Goal: Task Accomplishment & Management: Complete application form

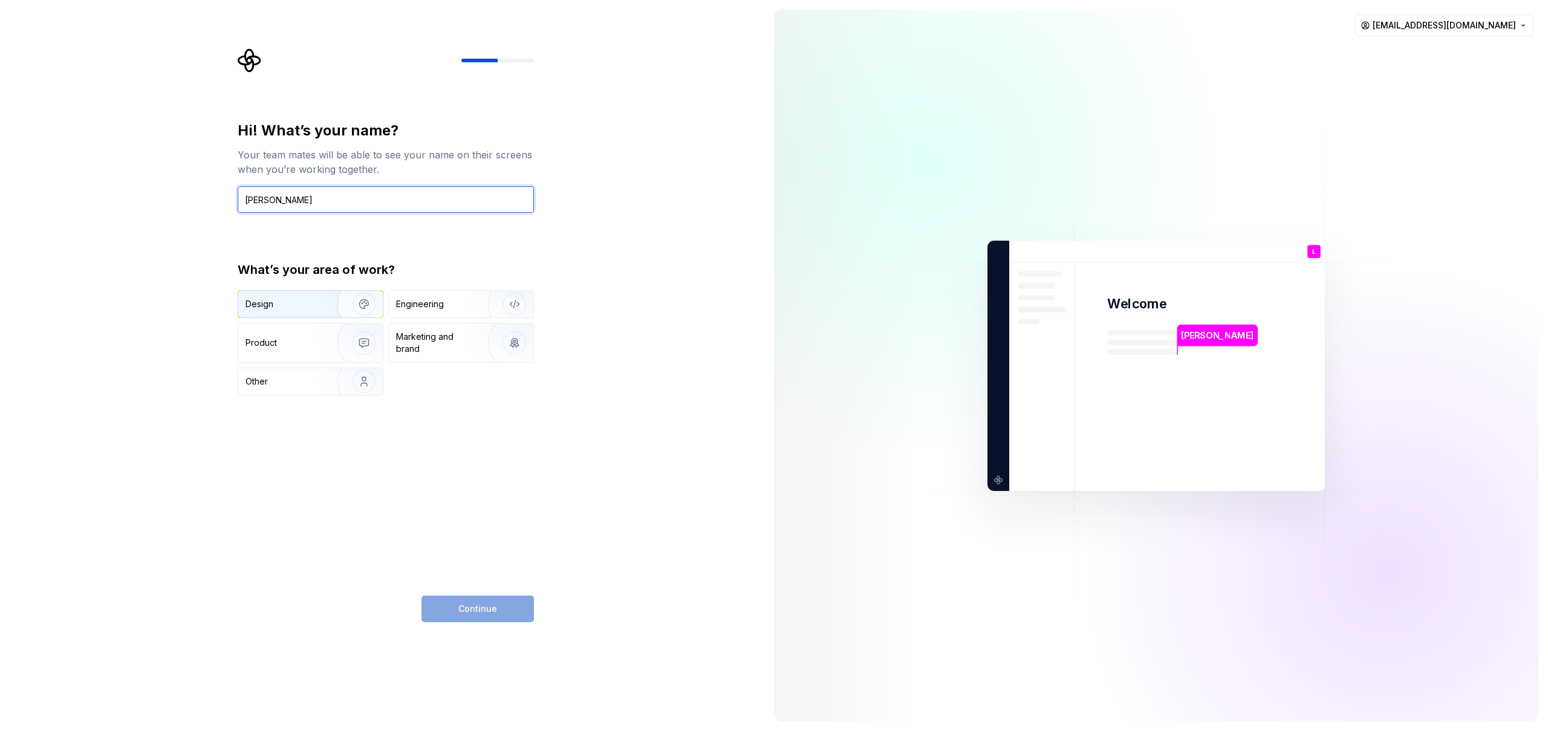
type input "[PERSON_NAME]"
click at [293, 306] on div "Design" at bounding box center [283, 304] width 76 height 12
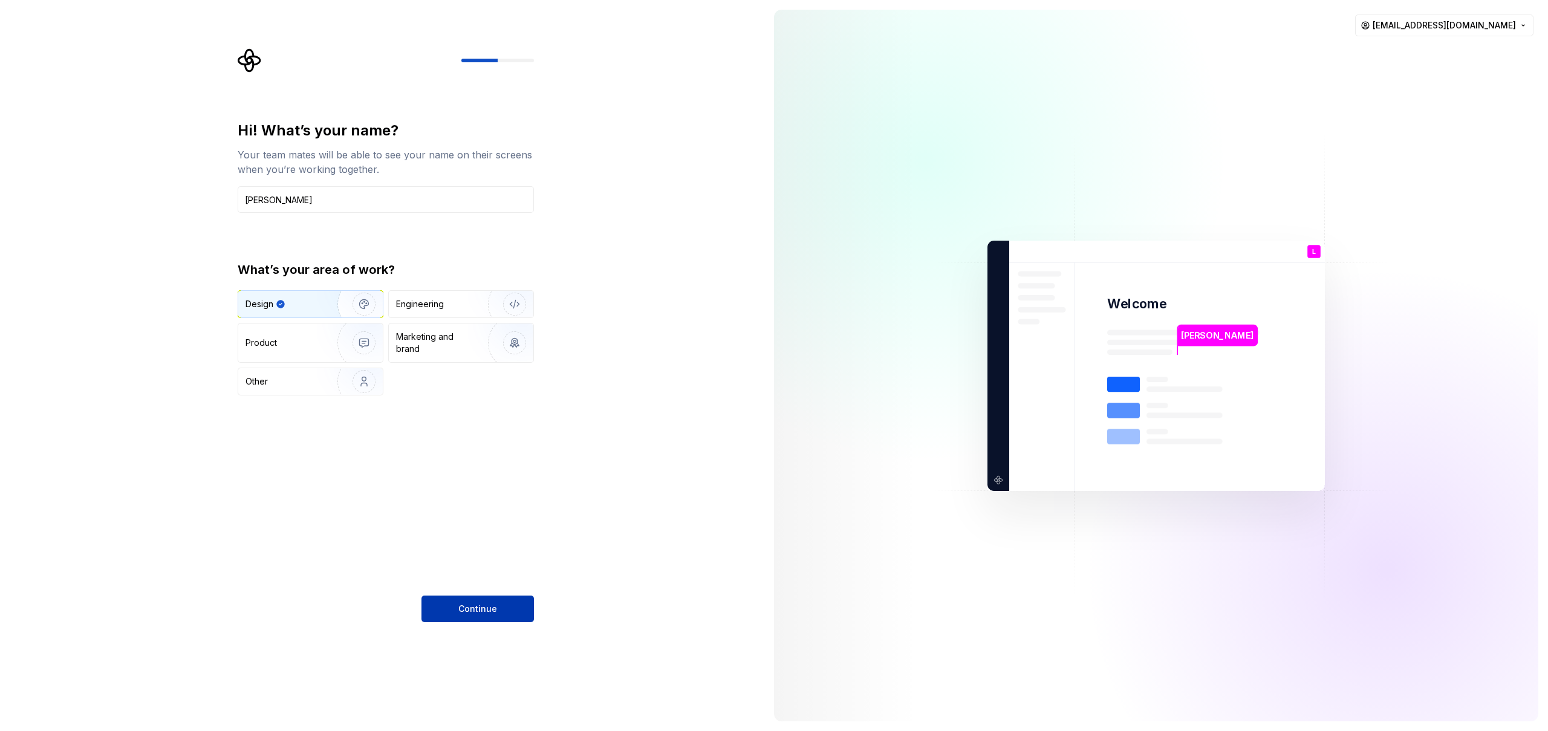
click at [522, 606] on button "Continue" at bounding box center [477, 609] width 112 height 27
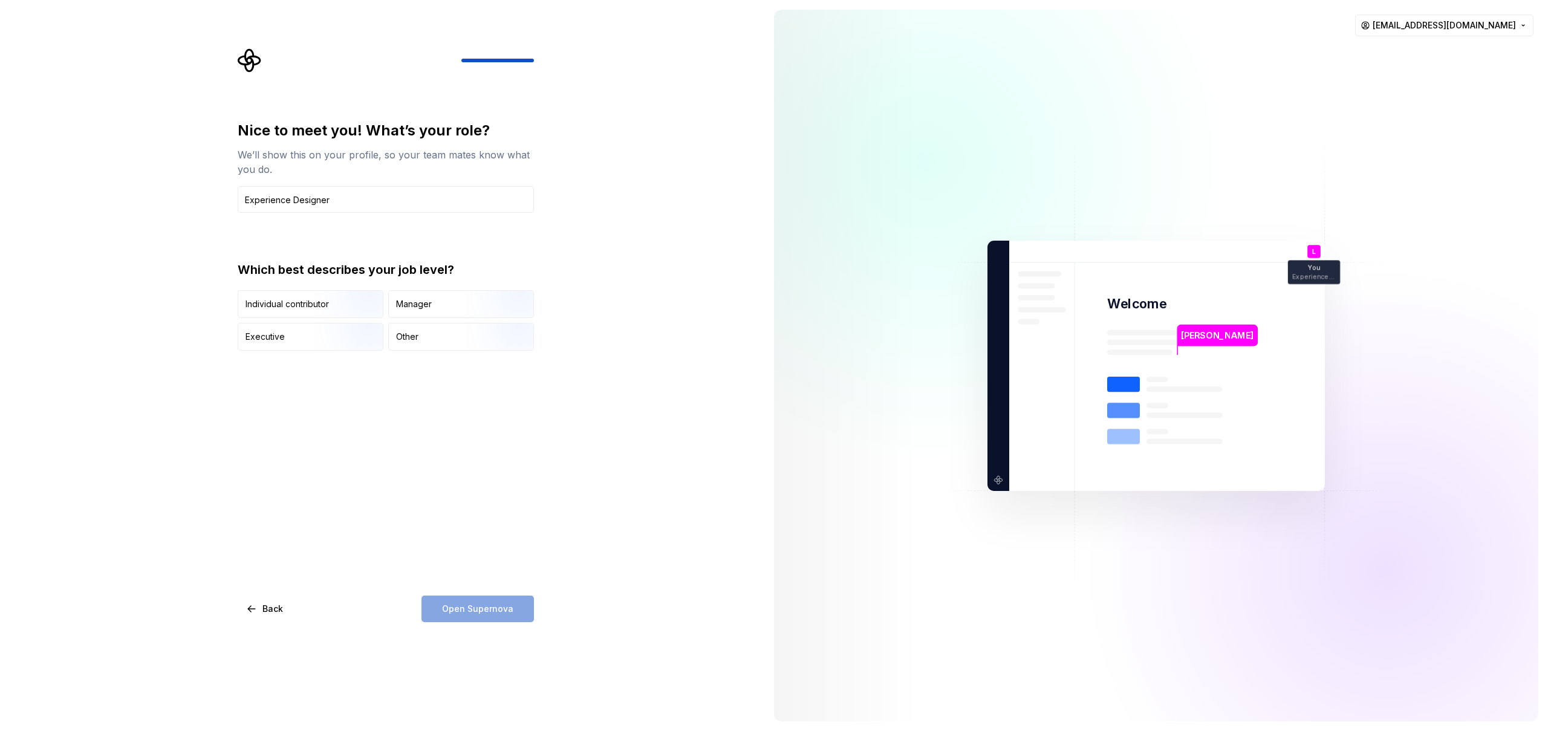
type input "Experience Designer"
click at [498, 613] on div "Open Supernova" at bounding box center [477, 609] width 112 height 27
click at [323, 303] on img "button" at bounding box center [353, 319] width 77 height 81
click at [455, 605] on span "Open Supernova" at bounding box center [477, 609] width 71 height 12
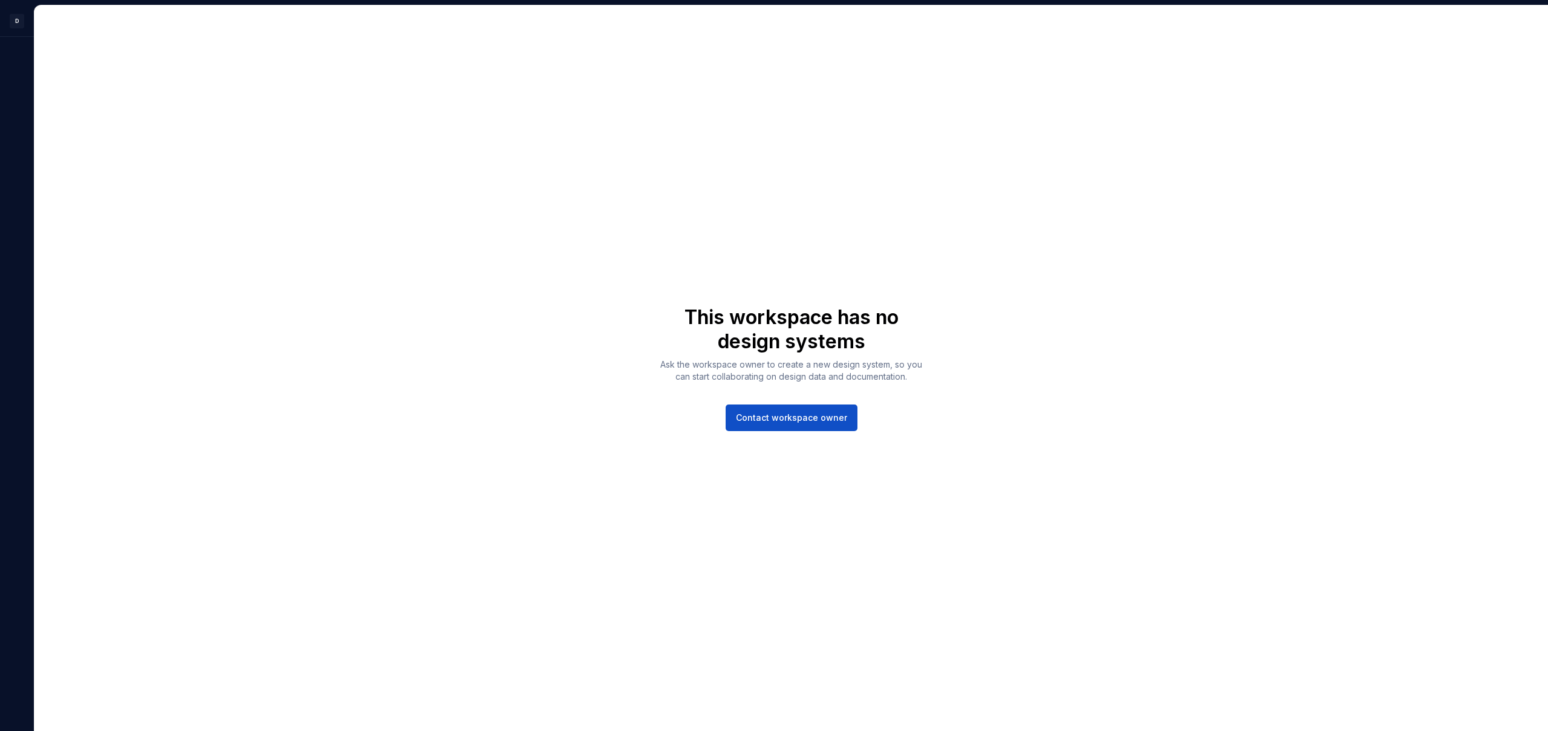
click at [733, 218] on div "This workspace has no design systems Ask the workspace owner to create a new de…" at bounding box center [790, 367] width 1513 height 725
click at [22, 22] on html "D L This workspace has no design systems Ask the workspace owner to create a ne…" at bounding box center [774, 365] width 1548 height 731
click at [82, 104] on div "Account" at bounding box center [101, 105] width 149 height 12
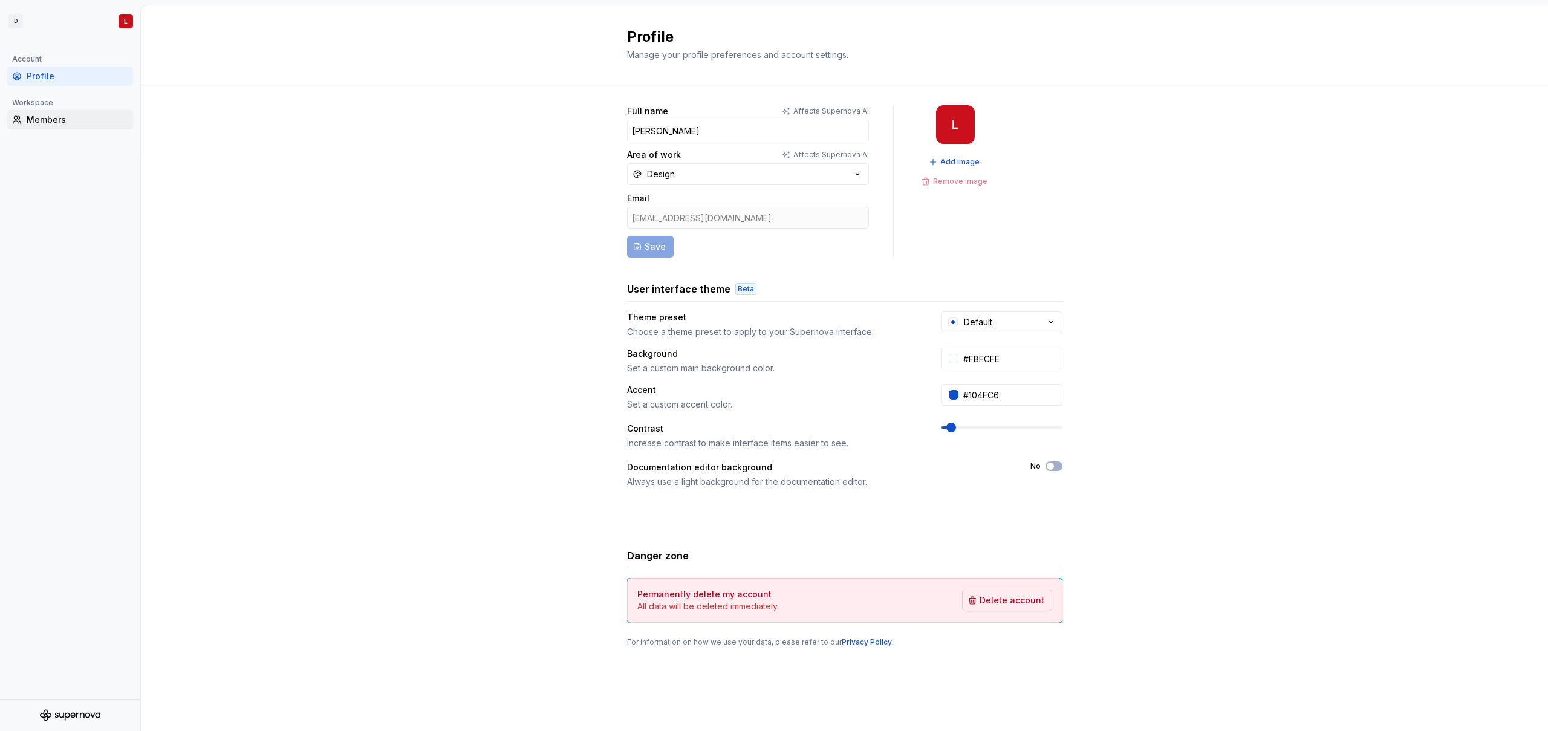
click at [67, 123] on div "Members" at bounding box center [78, 120] width 102 height 12
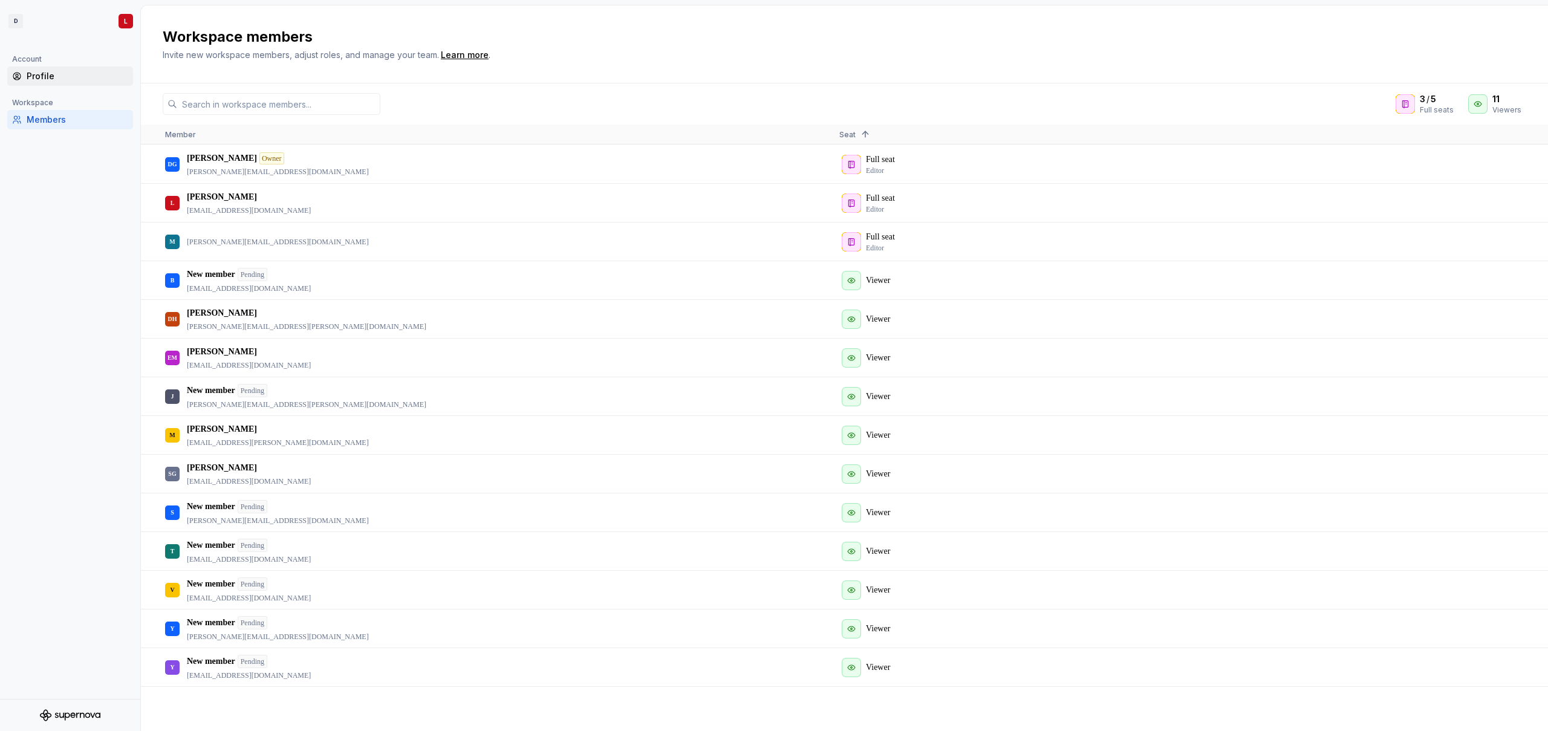
click at [56, 83] on div "Profile" at bounding box center [70, 76] width 126 height 19
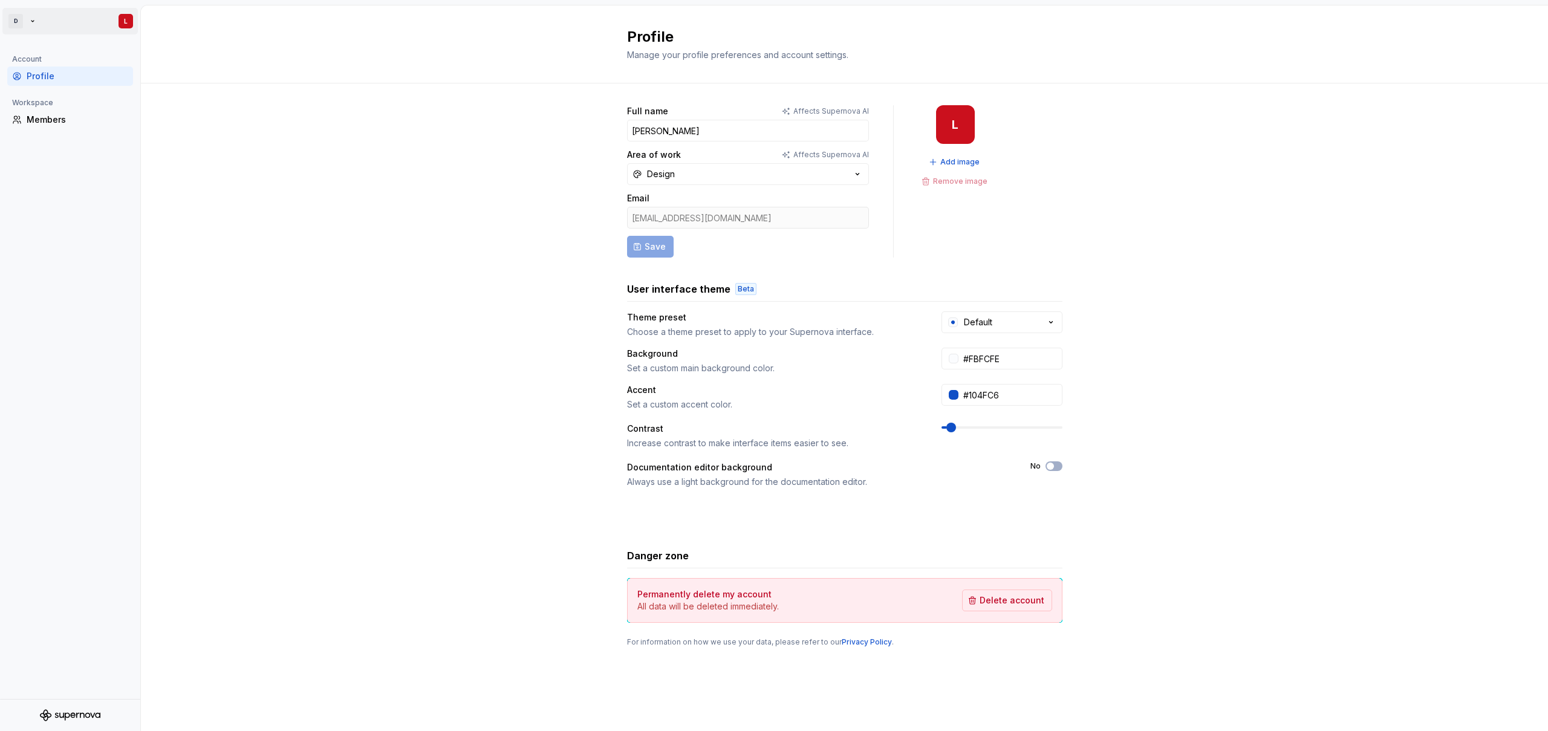
click at [24, 19] on html "D L Account Profile Workspace Members Profile Manage your profile preferences a…" at bounding box center [774, 365] width 1548 height 731
click at [50, 54] on div "Diageo" at bounding box center [92, 59] width 103 height 12
click at [242, 54] on div "Diageo" at bounding box center [242, 53] width 79 height 12
click at [461, 255] on div "Full name Affects Supernova AI [PERSON_NAME] Area of work Affects Supernova AI …" at bounding box center [844, 387] width 1407 height 609
click at [37, 18] on html "D L Account Profile Workspace Members Profile Manage your profile preferences a…" at bounding box center [774, 365] width 1548 height 731
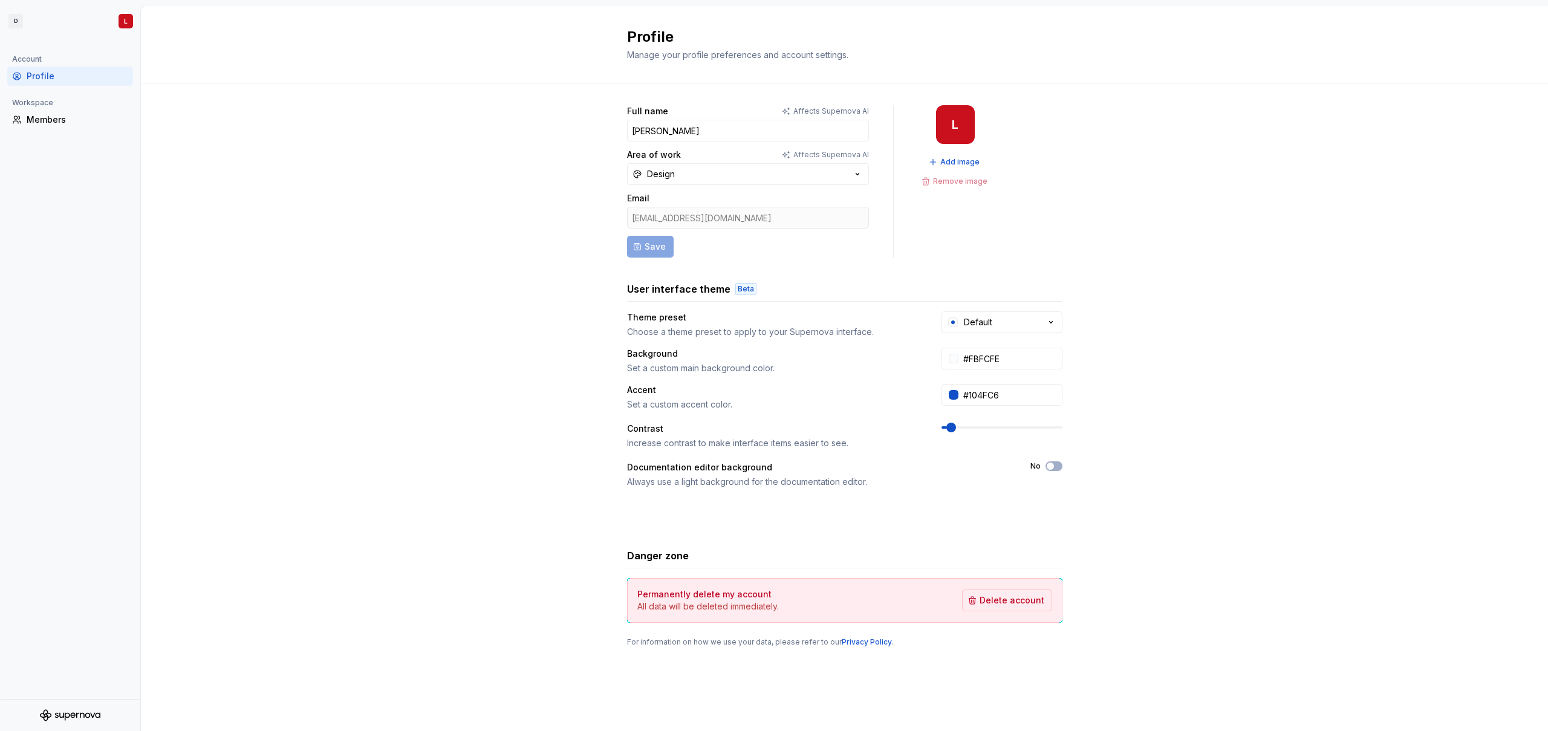
click at [322, 380] on html "D L Account Profile Workspace Members Profile Manage your profile preferences a…" at bounding box center [774, 365] width 1548 height 731
click at [41, 122] on div "Members" at bounding box center [78, 120] width 102 height 12
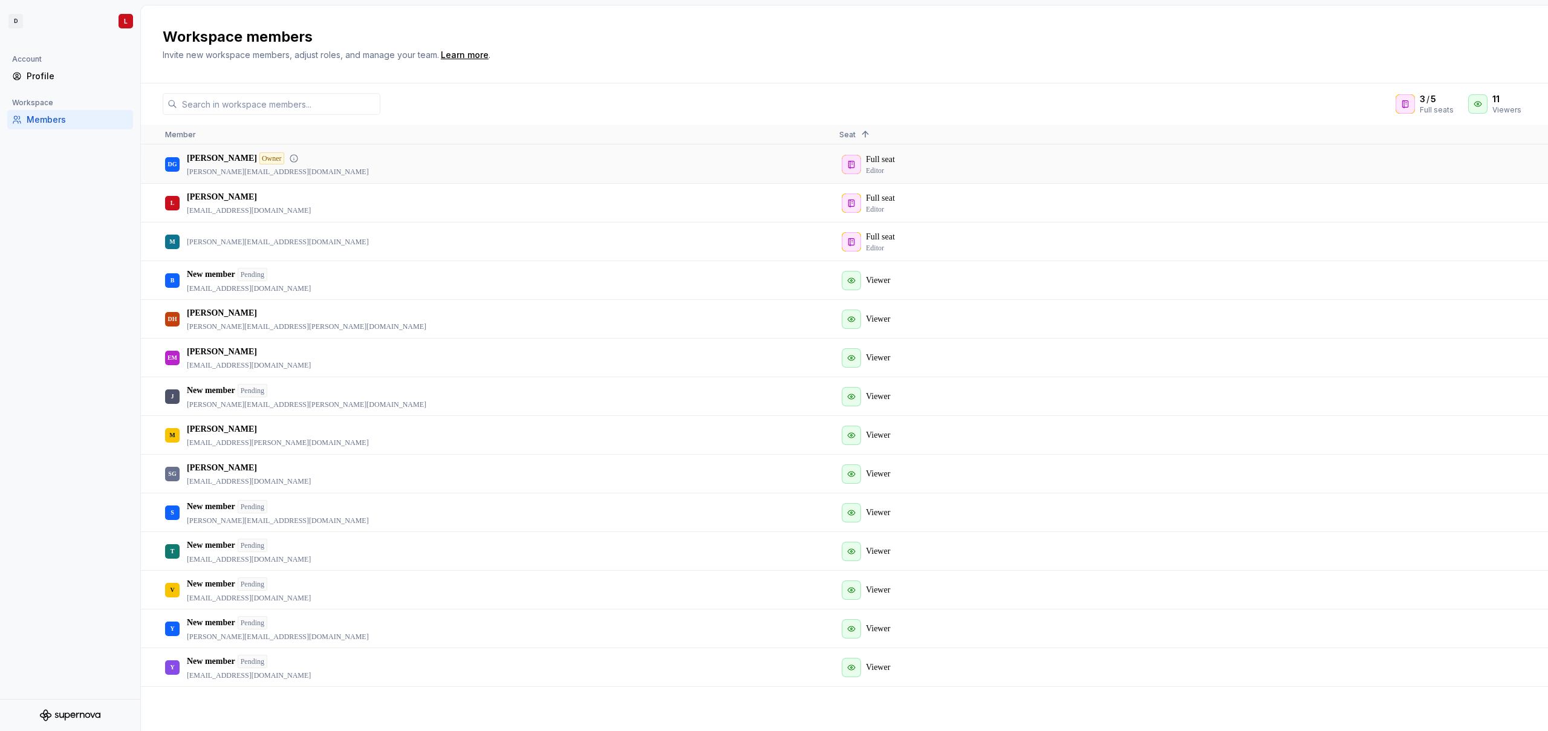
click at [265, 157] on div "Owner" at bounding box center [271, 158] width 25 height 12
click at [20, 20] on html "D L Account Profile Workspace Members Workspace members Invite new workspace me…" at bounding box center [774, 365] width 1548 height 731
click at [218, 51] on div "Diageo" at bounding box center [242, 53] width 79 height 12
click at [121, 19] on html "D L Account Profile Workspace Members Workspace members Invite new workspace me…" at bounding box center [774, 365] width 1548 height 731
click at [36, 234] on html "D L Account Profile Workspace Members Workspace members Invite new workspace me…" at bounding box center [774, 365] width 1548 height 731
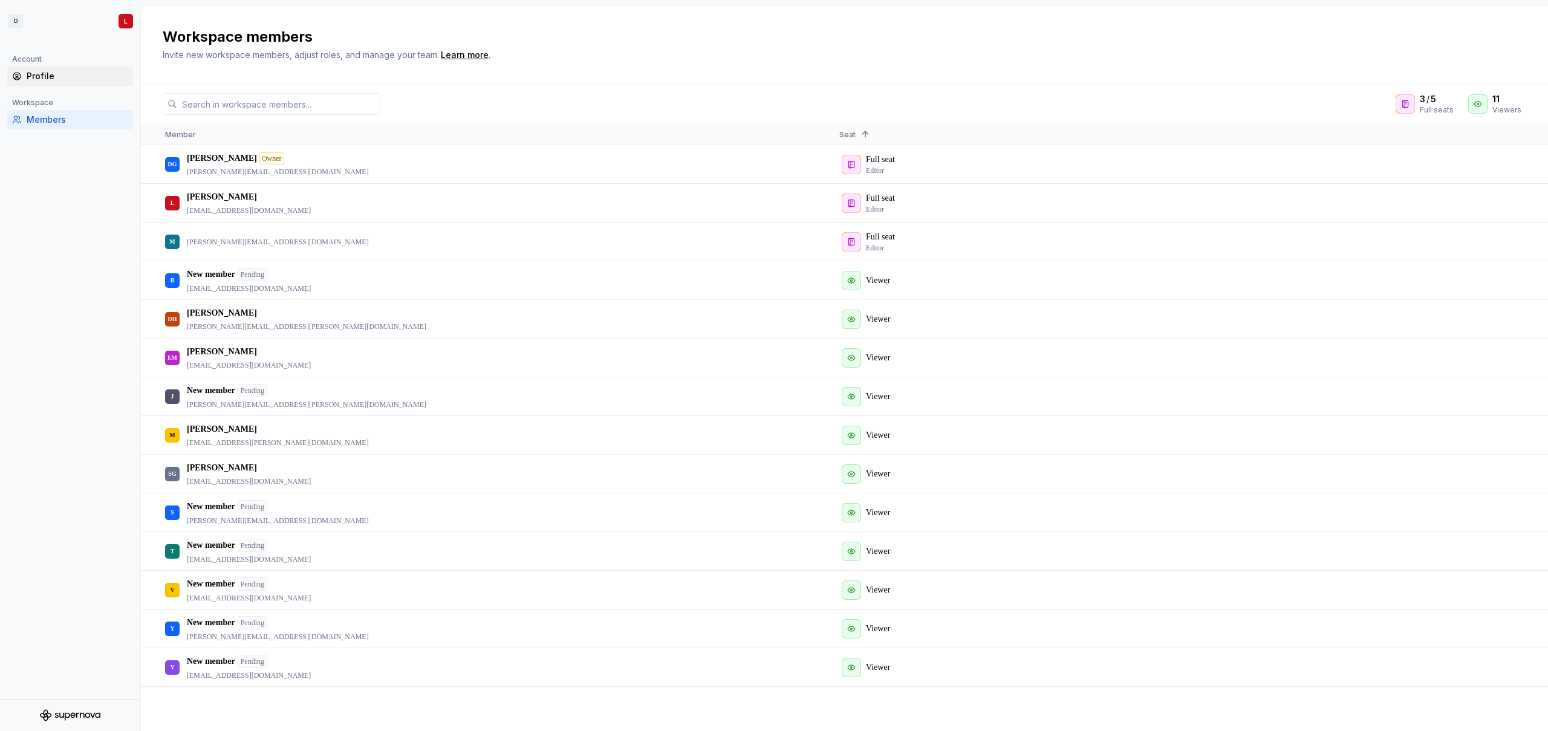
click at [38, 79] on div "Profile" at bounding box center [78, 76] width 102 height 12
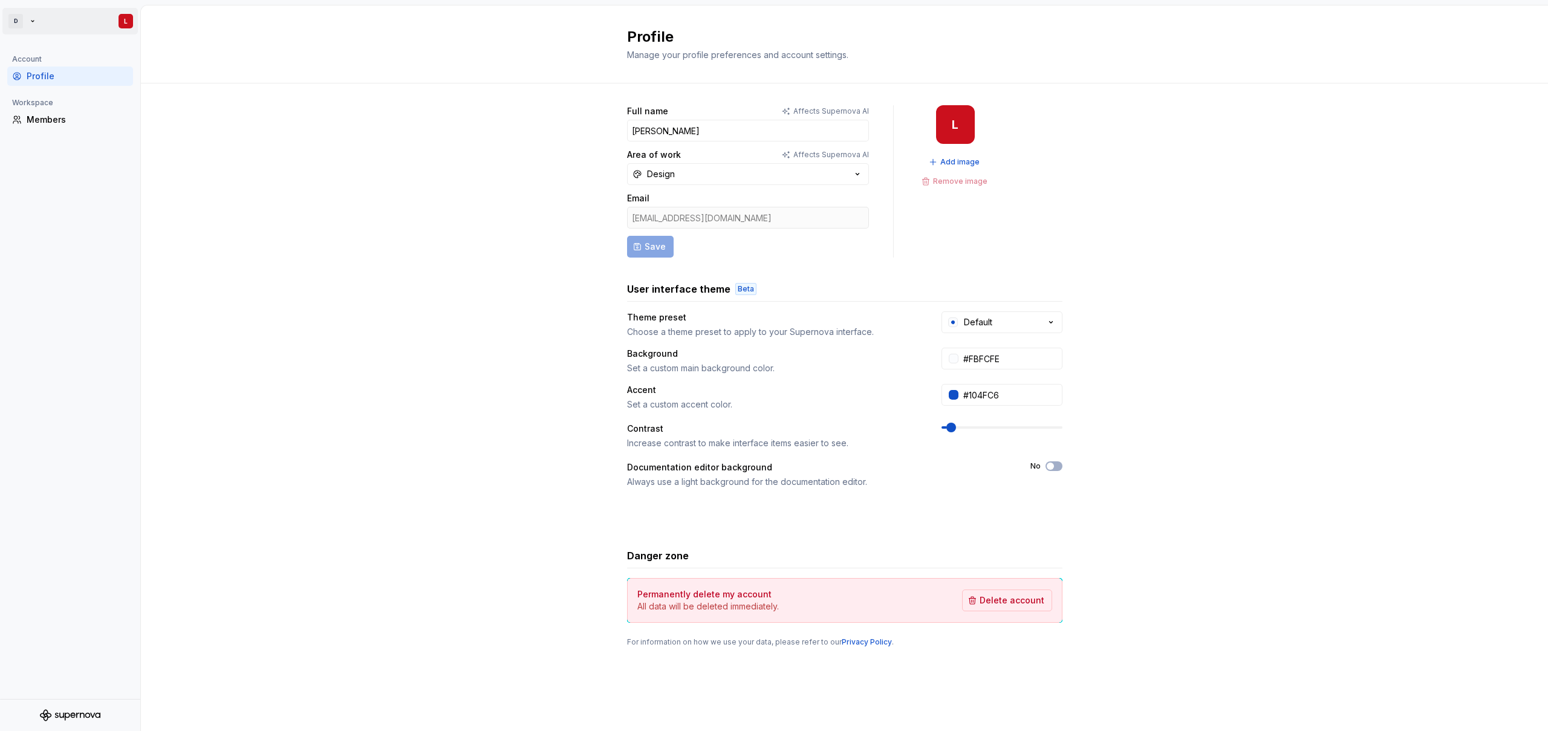
click at [19, 24] on html "D L Account Profile Workspace Members Profile Manage your profile preferences a…" at bounding box center [774, 365] width 1548 height 731
click at [25, 56] on div "D" at bounding box center [25, 56] width 22 height 22
click at [25, 59] on div "D" at bounding box center [25, 56] width 22 height 22
click at [255, 400] on html "D L Account Profile Workspace Members Profile Manage your profile preferences a…" at bounding box center [774, 365] width 1548 height 731
click at [81, 717] on icon "Supernova Logo" at bounding box center [70, 715] width 60 height 12
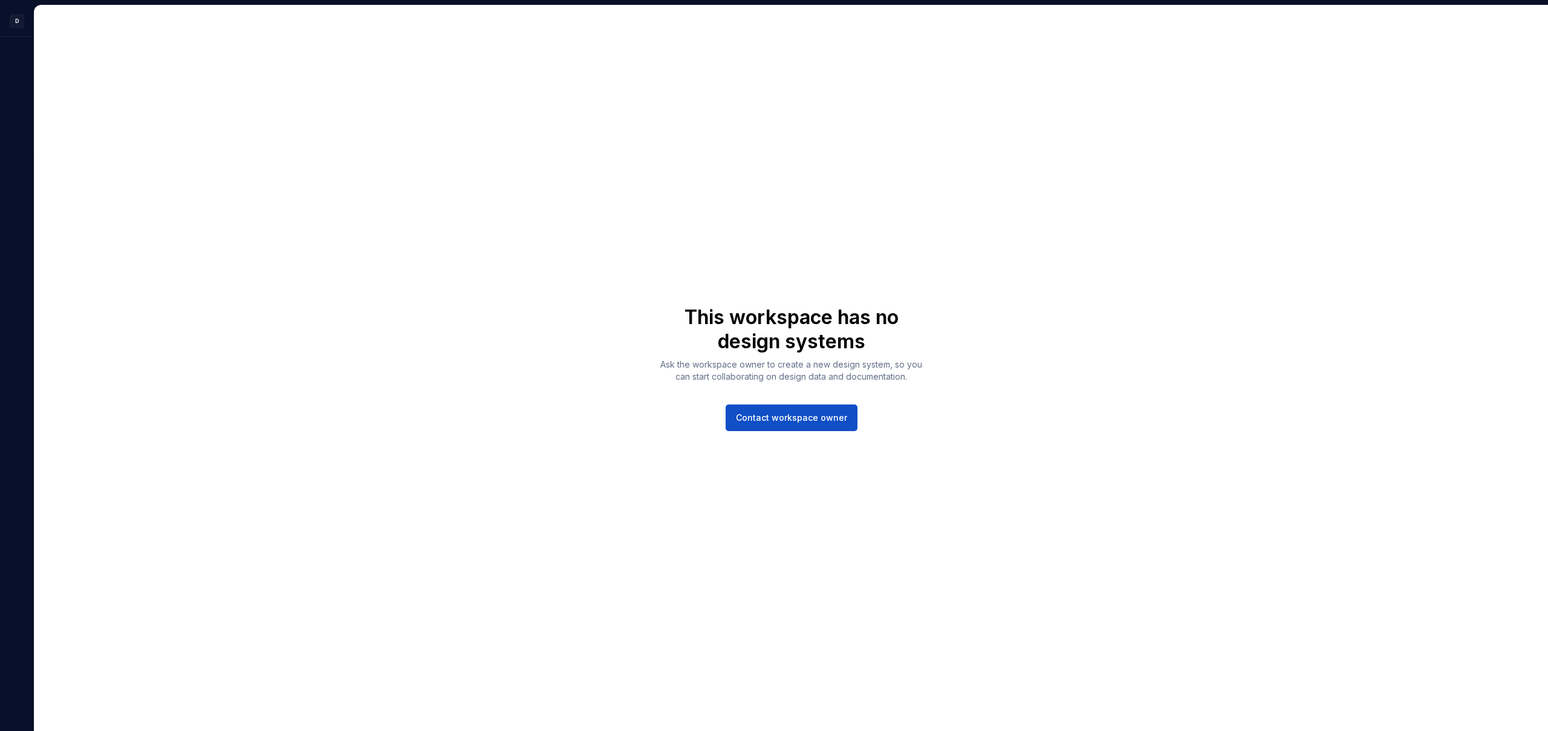
click at [313, 277] on div "This workspace has no design systems Ask the workspace owner to create a new de…" at bounding box center [790, 367] width 1513 height 725
click at [1118, 662] on div "This workspace has no design systems Ask the workspace owner to create a new de…" at bounding box center [790, 367] width 1513 height 725
